Goal: Task Accomplishment & Management: Complete application form

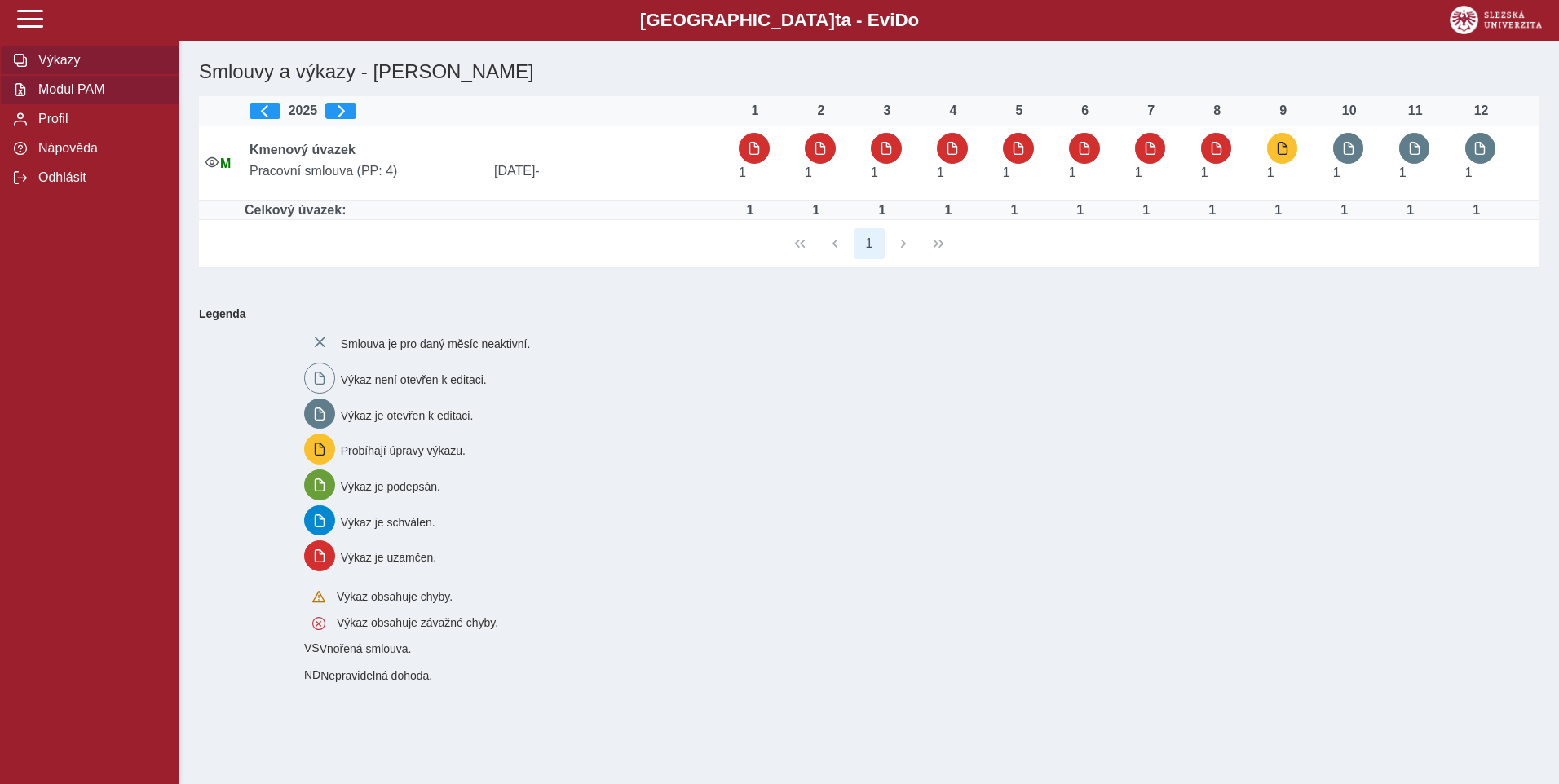
click at [99, 87] on span "Modul PAM" at bounding box center [99, 90] width 132 height 15
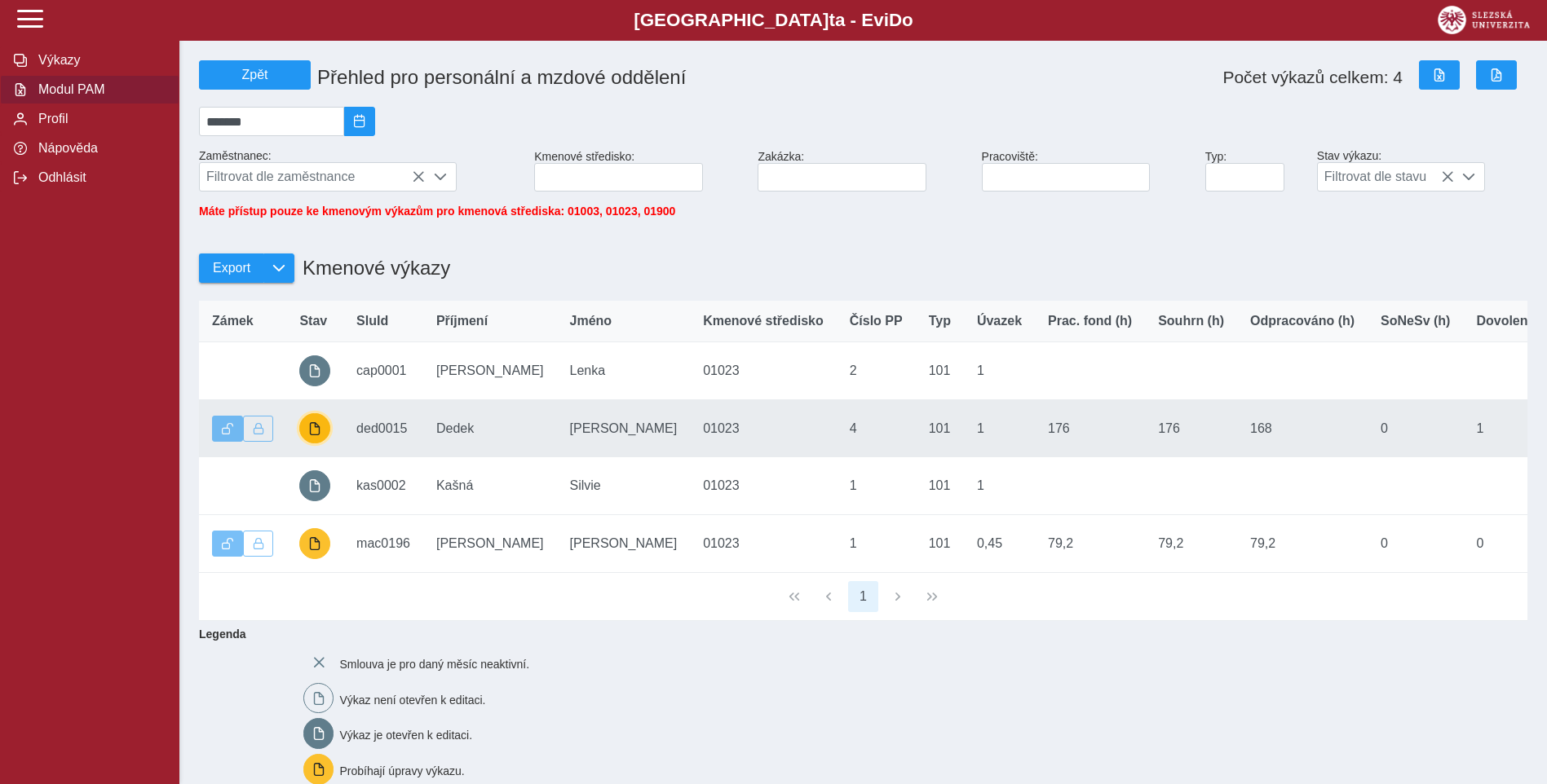
click at [316, 433] on span "button" at bounding box center [315, 428] width 13 height 13
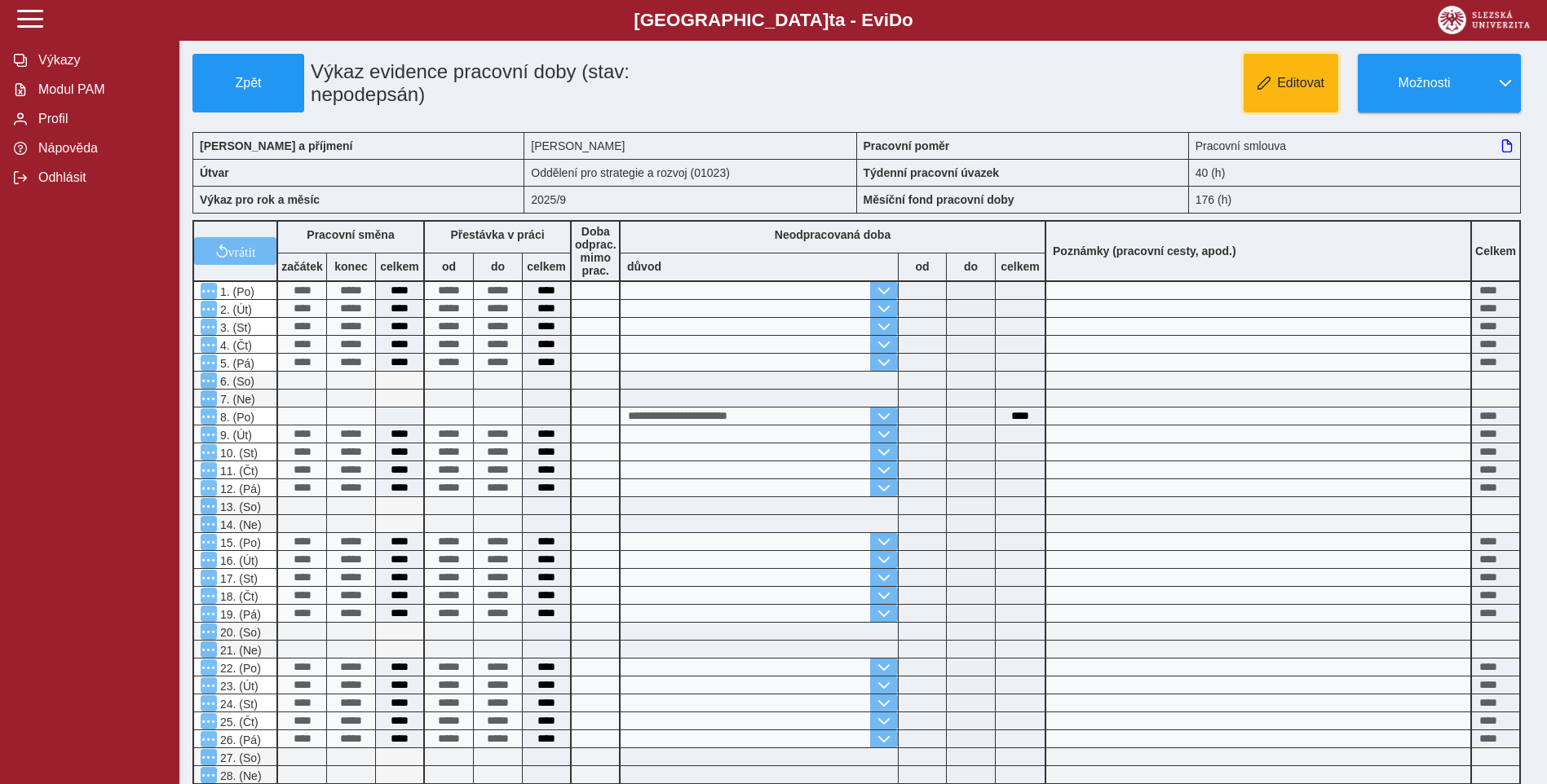
click at [1259, 75] on button "Editovat" at bounding box center [1291, 83] width 95 height 59
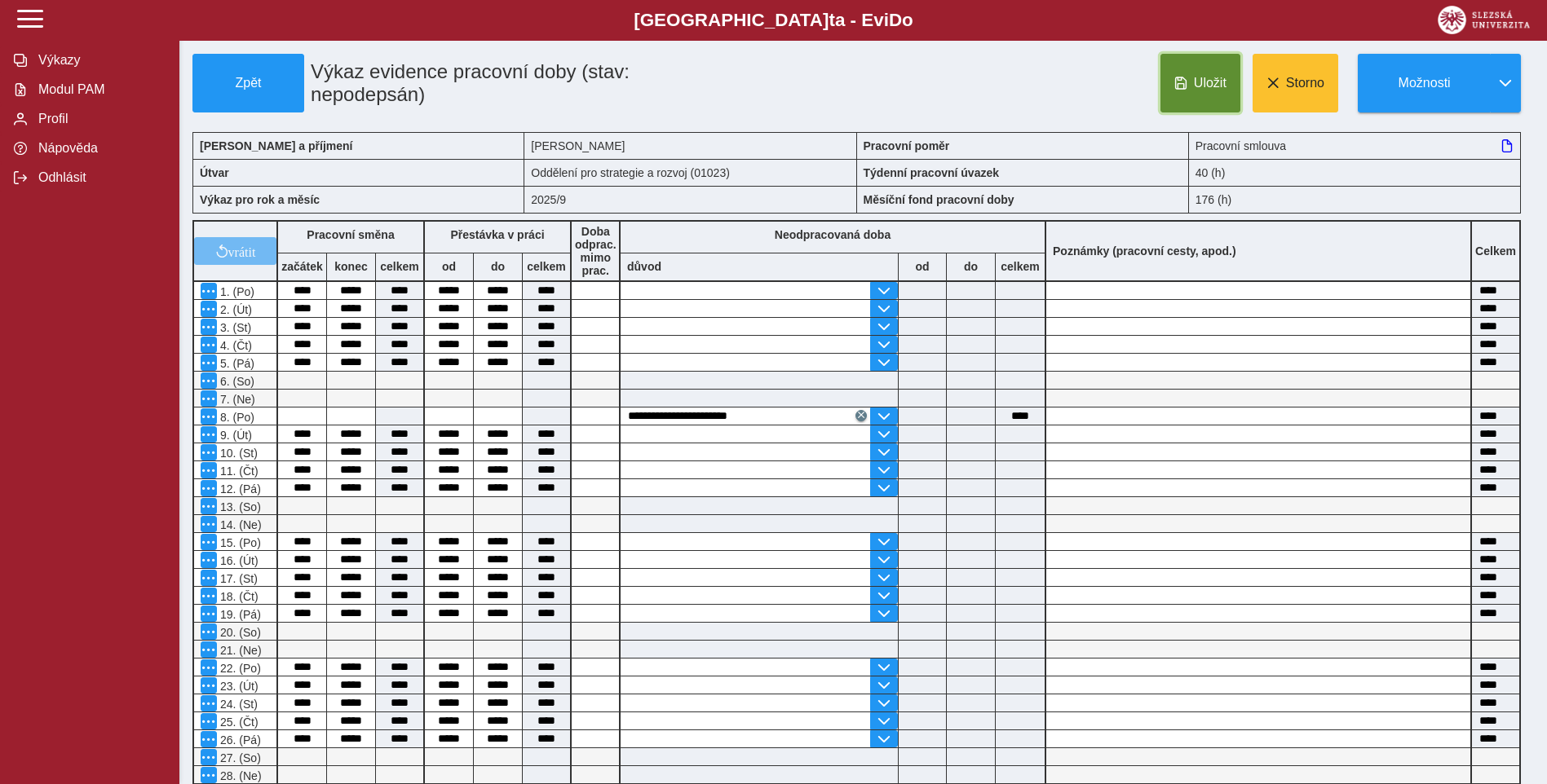
click at [1215, 94] on button "Uložit" at bounding box center [1200, 83] width 80 height 59
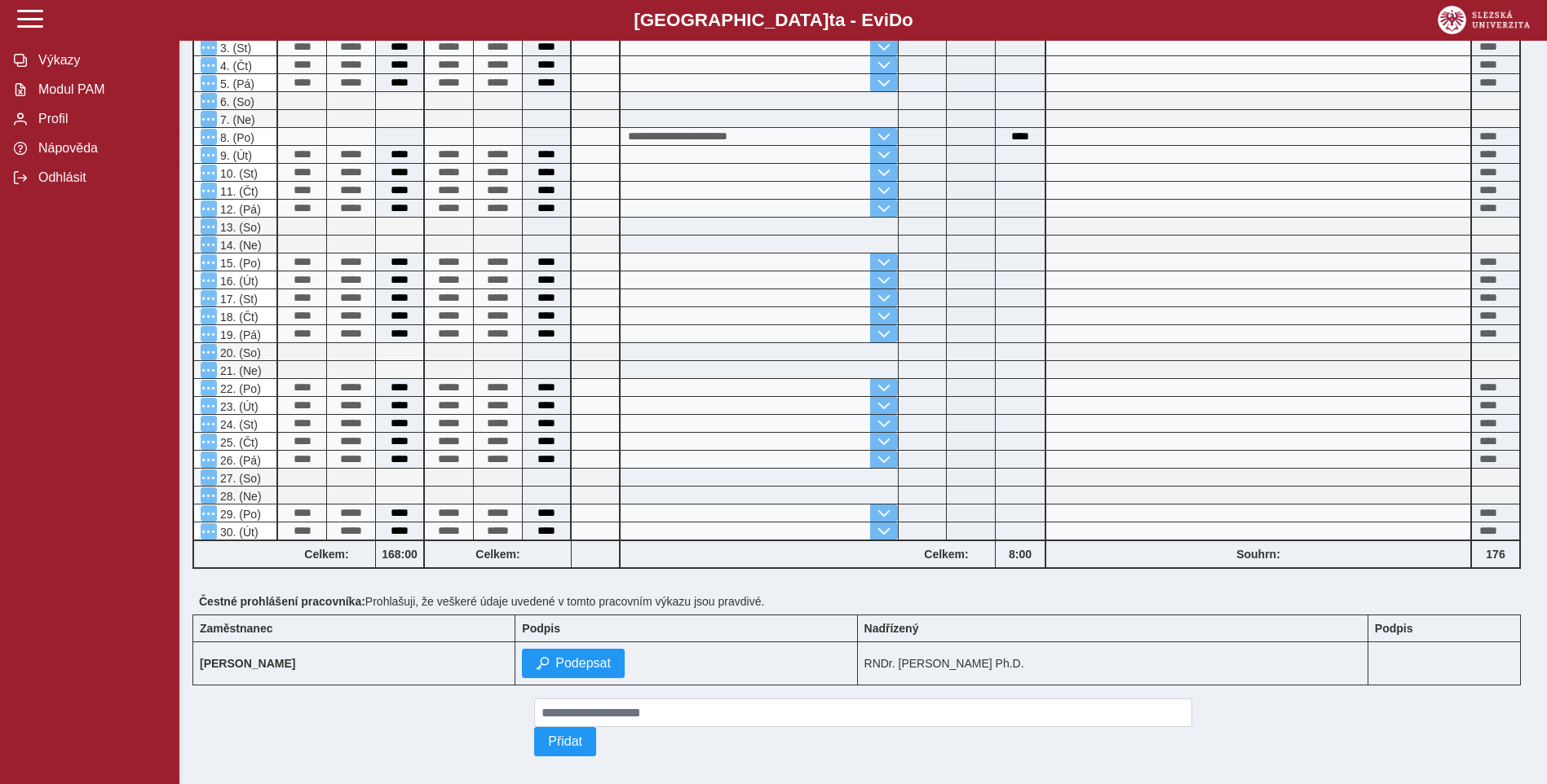
scroll to position [299, 0]
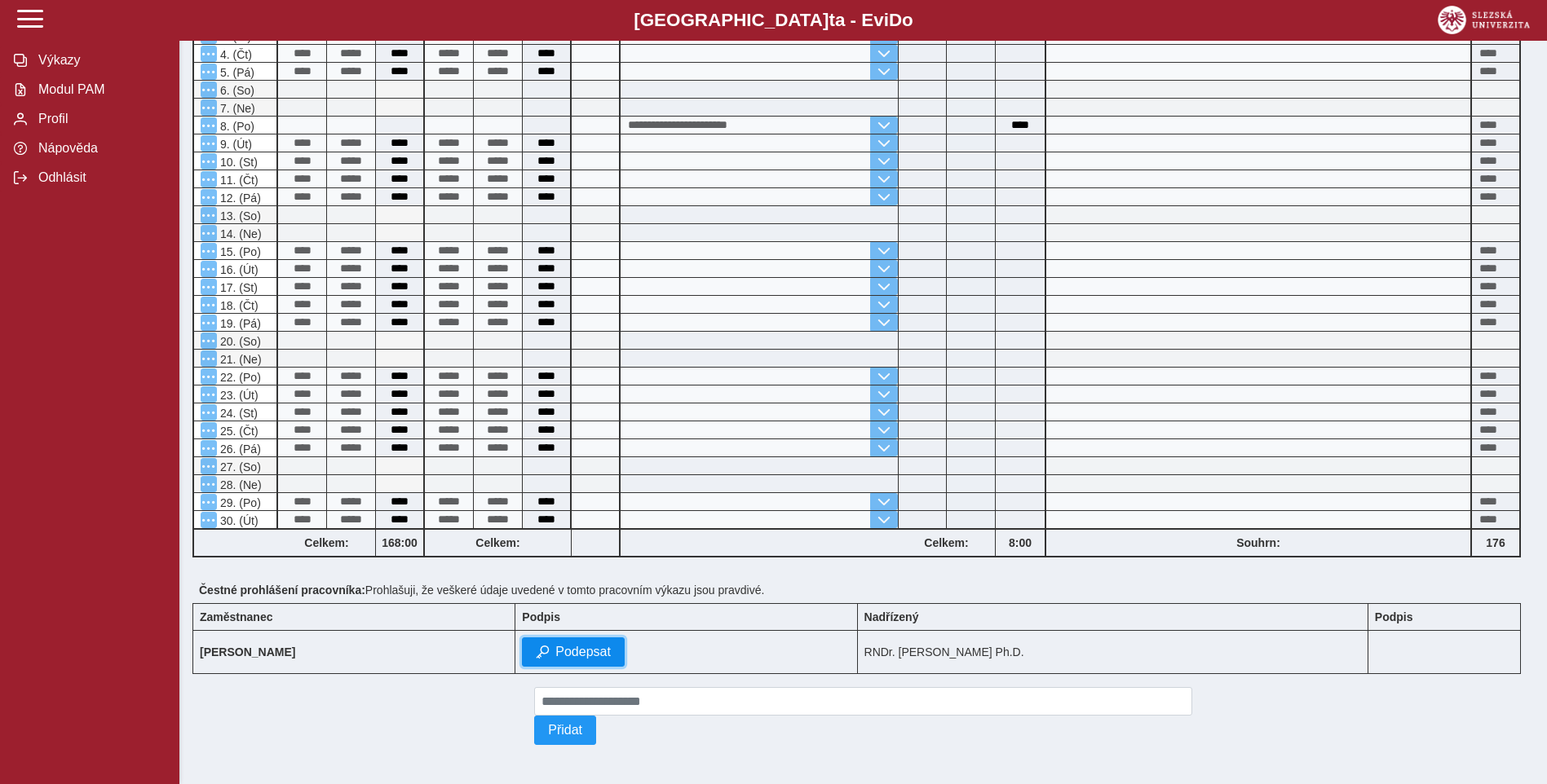
click at [611, 645] on span "Podepsat" at bounding box center [583, 652] width 56 height 15
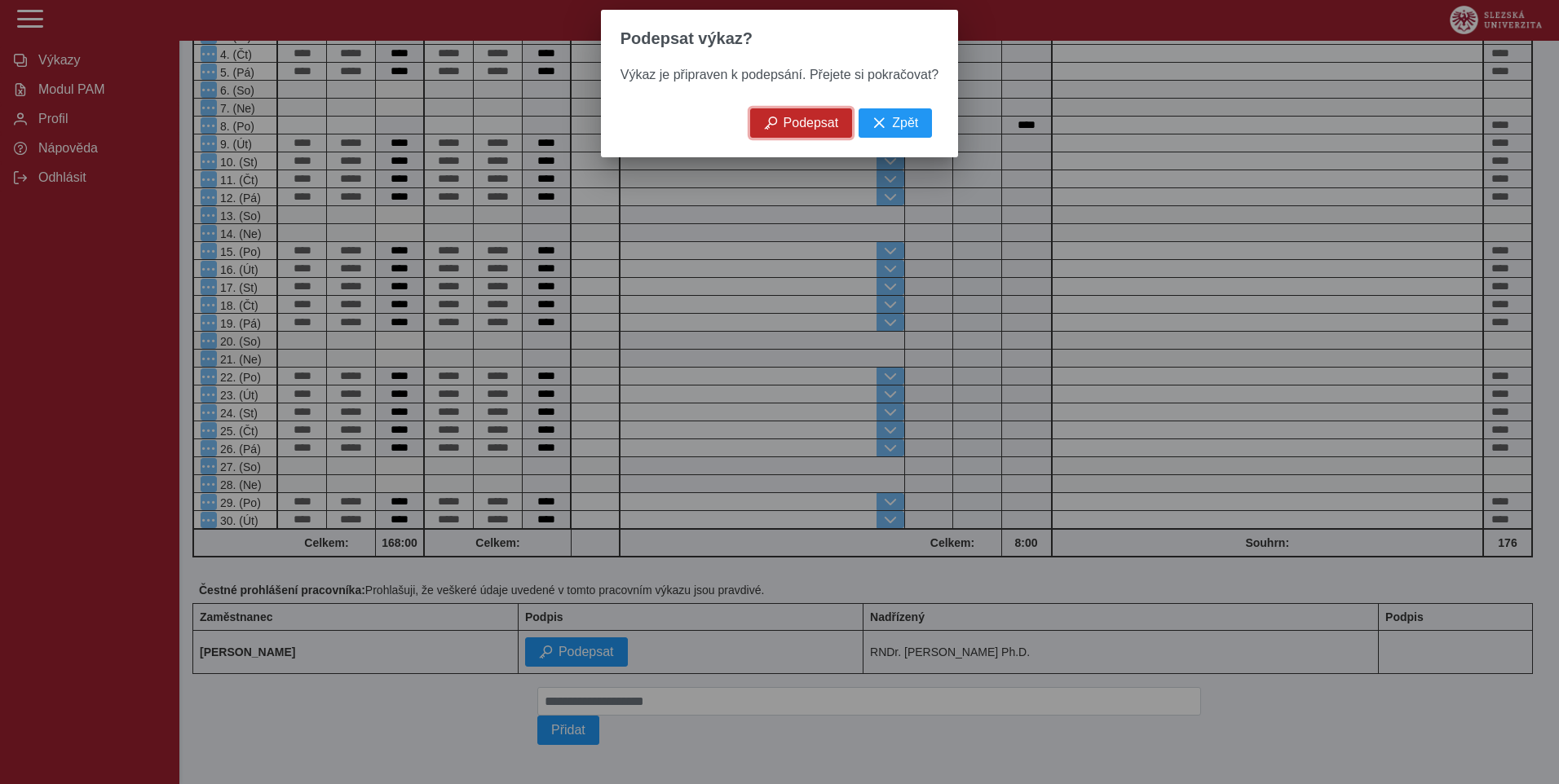
click at [784, 123] on span "Podepsat" at bounding box center [811, 123] width 56 height 15
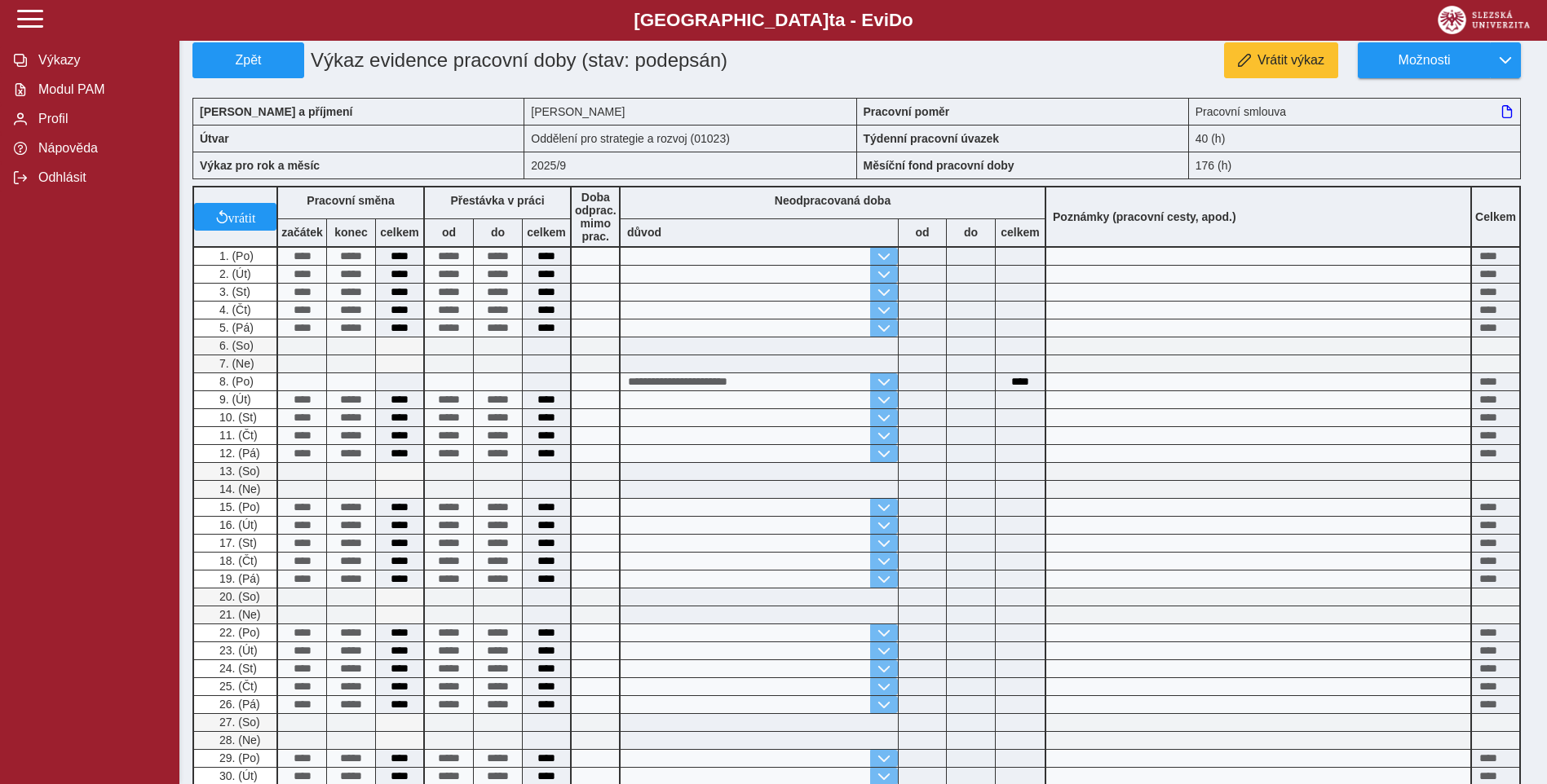
scroll to position [0, 0]
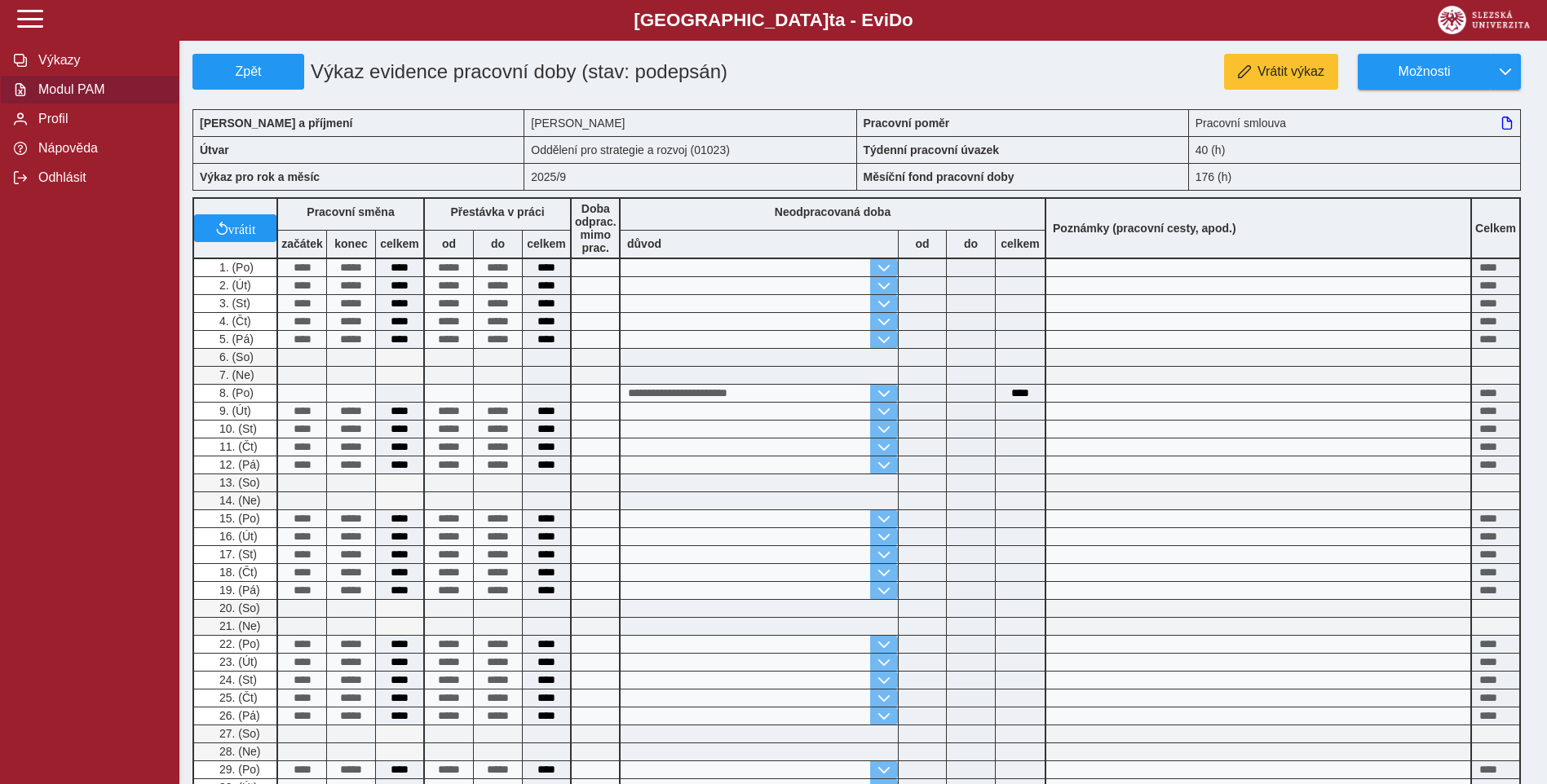
click at [96, 104] on button "Modul PAM" at bounding box center [90, 89] width 179 height 29
